Goal: Check status: Check status

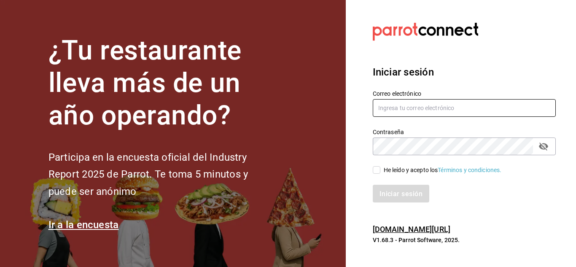
type input "[EMAIL_ADDRESS][DOMAIN_NAME]"
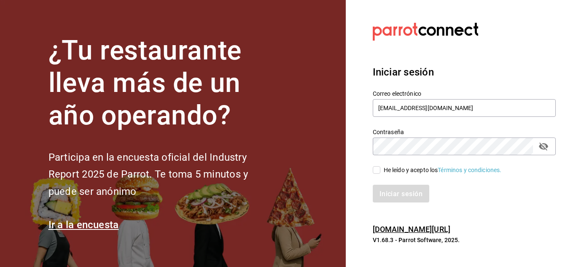
click at [378, 169] on input "He leído y acepto los Términos y condiciones." at bounding box center [377, 170] width 8 height 8
checkbox input "true"
click at [383, 190] on font "Iniciar sesión" at bounding box center [401, 193] width 43 height 8
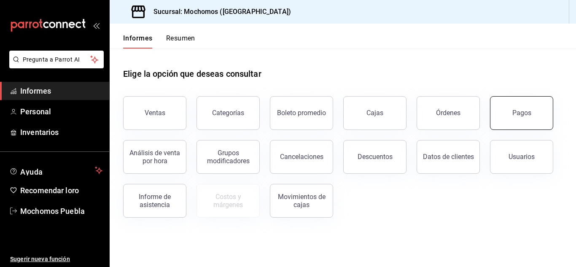
click at [535, 115] on button "Pagos" at bounding box center [521, 113] width 63 height 34
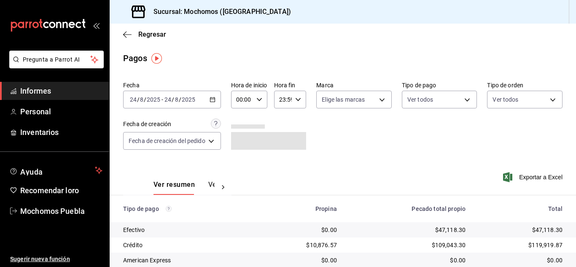
click at [262, 98] on icon "button" at bounding box center [259, 100] width 6 height 6
click at [244, 114] on font "10" at bounding box center [241, 112] width 7 height 7
type input "10:00"
click at [328, 123] on div at bounding box center [288, 133] width 576 height 267
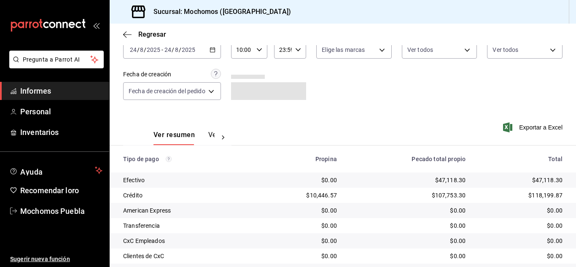
scroll to position [121, 0]
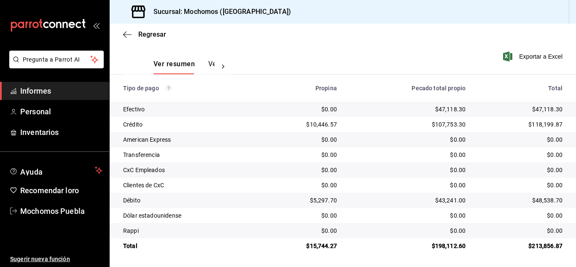
click at [284, 207] on td "$5,297.70" at bounding box center [301, 200] width 84 height 15
click at [329, 254] on main "Regresar Pagos Fecha 2025-08-24 24 / 8 / 2025 - 2025-08-24 24 / 8 / 2025 Hora d…" at bounding box center [343, 85] width 467 height 364
